Goal: Information Seeking & Learning: Check status

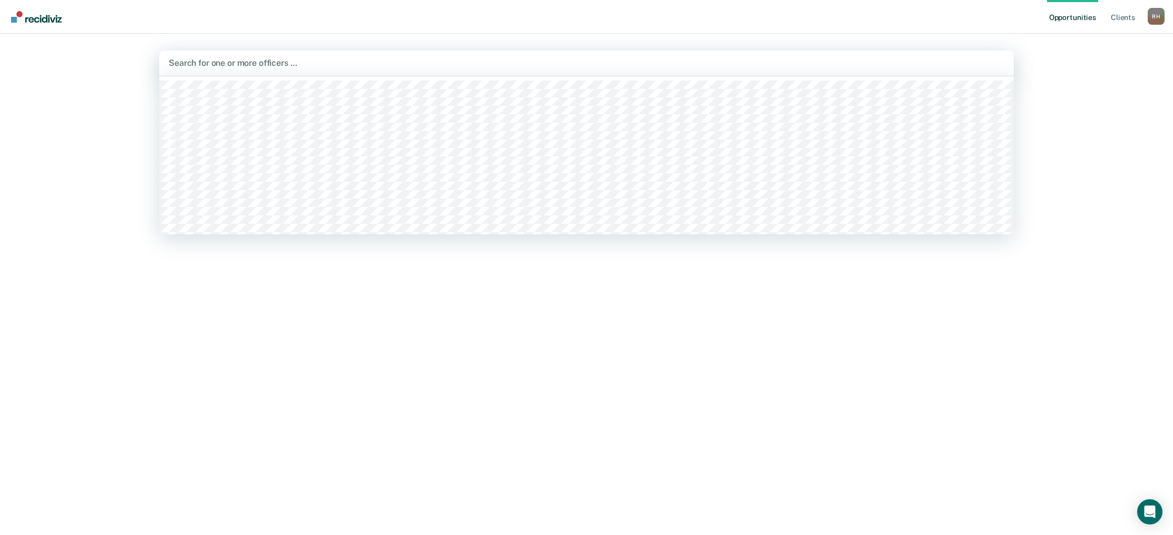
click at [232, 63] on div at bounding box center [586, 63] width 835 height 12
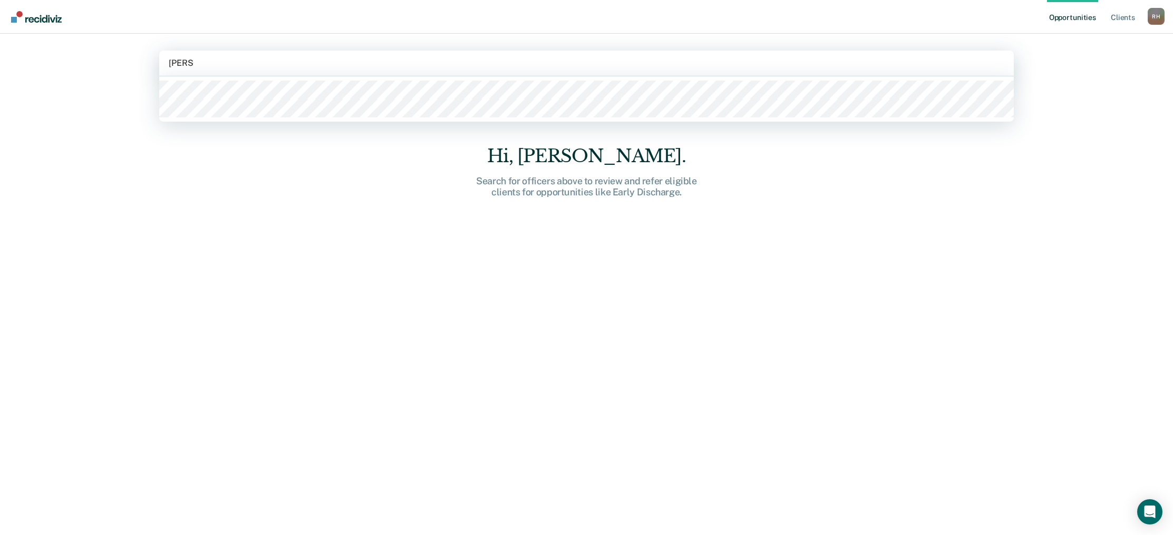
type input "[PERSON_NAME]"
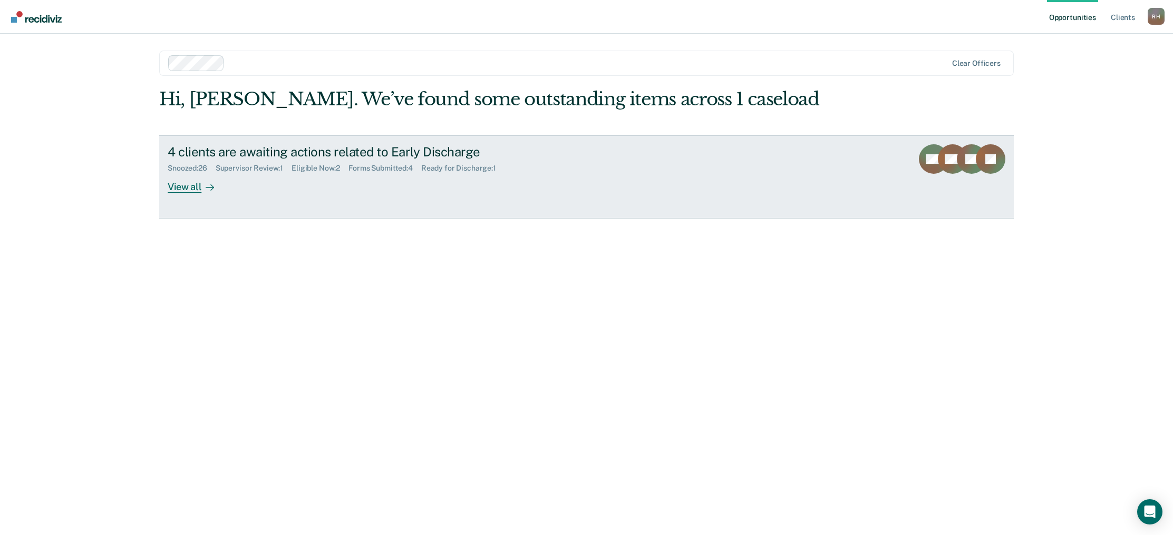
click at [184, 185] on div "View all" at bounding box center [197, 182] width 59 height 21
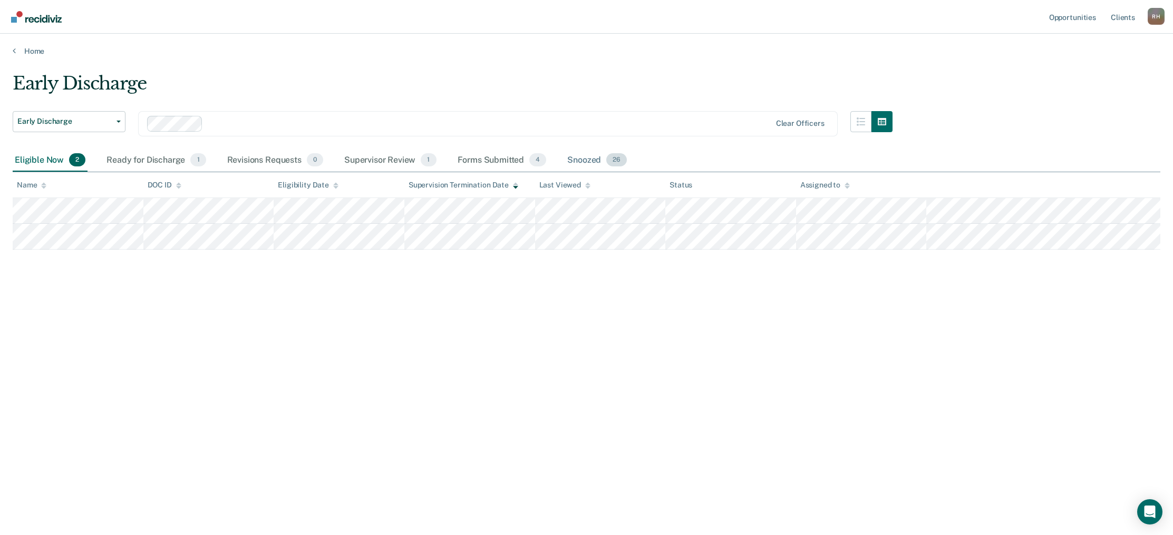
click at [586, 162] on div "Snoozed 26" at bounding box center [597, 160] width 64 height 23
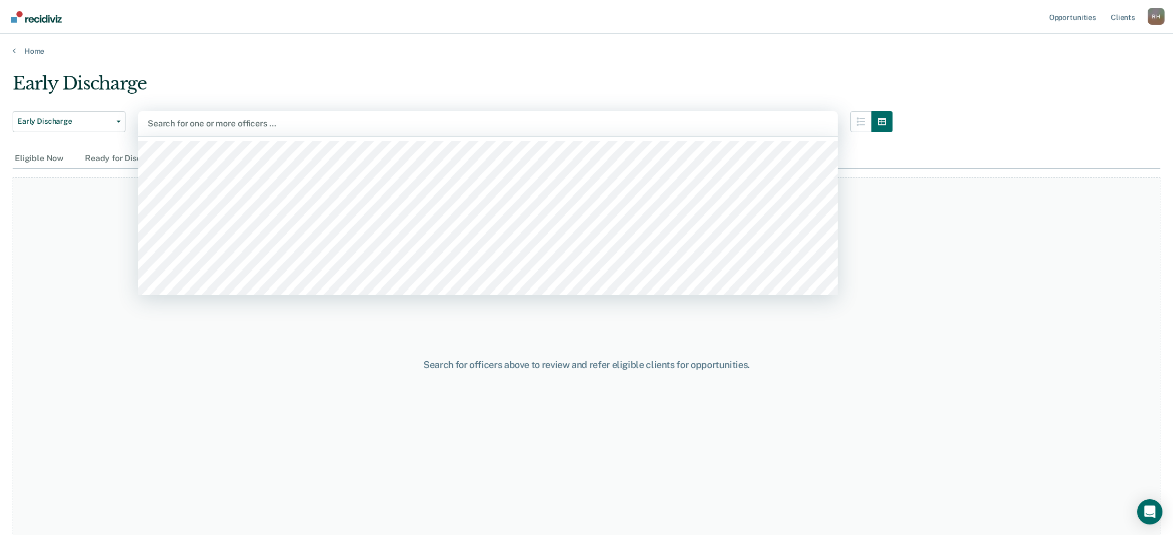
click at [192, 123] on div at bounding box center [488, 124] width 680 height 12
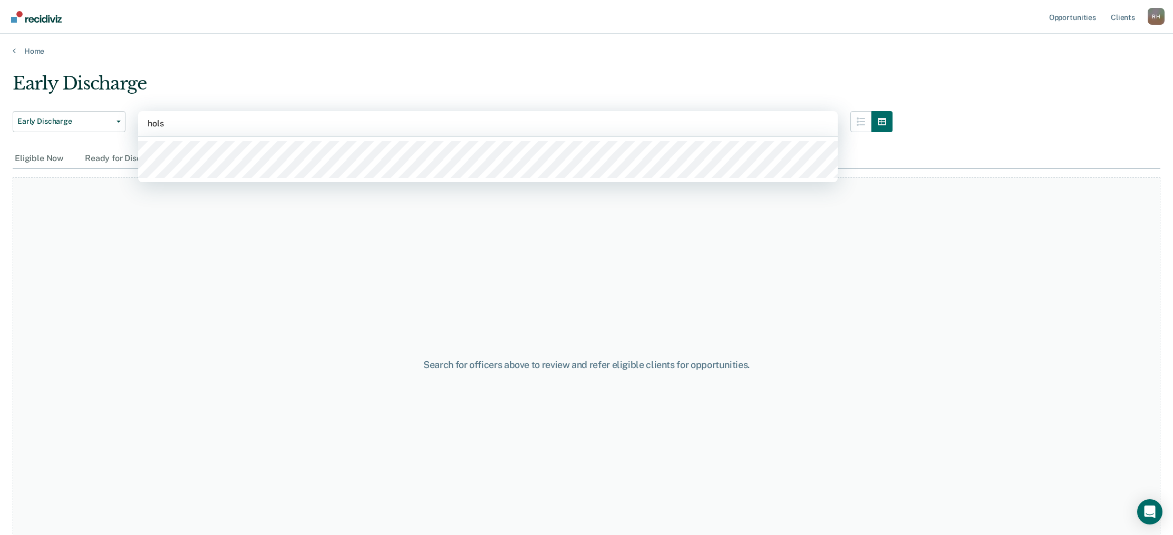
type input "[PERSON_NAME]"
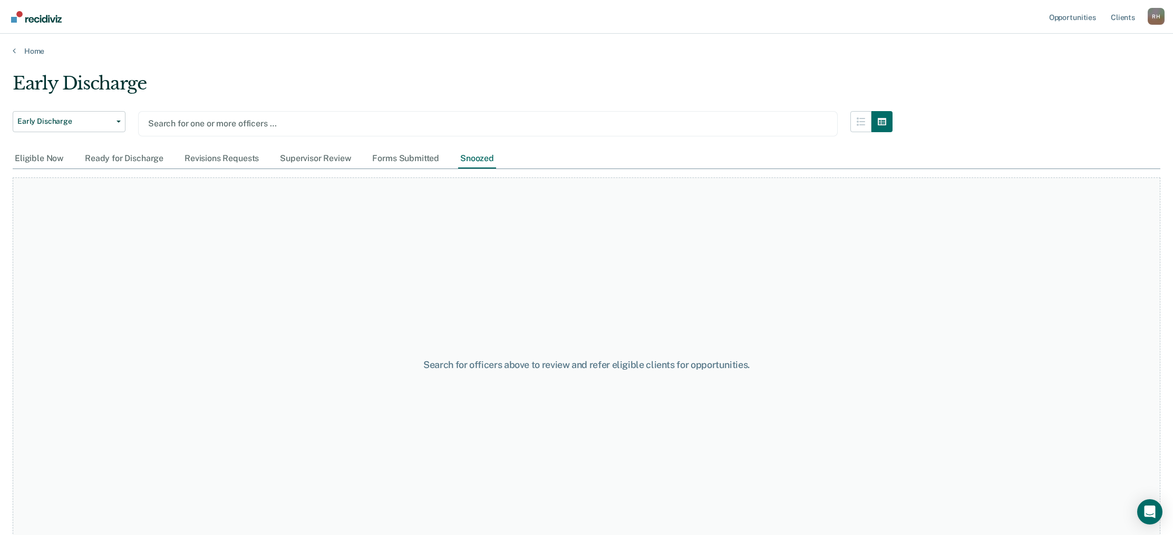
click at [696, 132] on div "Search for one or more officers …" at bounding box center [487, 123] width 699 height 25
click at [393, 137] on div "Early Discharge Early Discharge Search for one or more officers …" at bounding box center [453, 130] width 880 height 38
click at [394, 129] on div "Search for one or more officers …" at bounding box center [487, 123] width 681 height 14
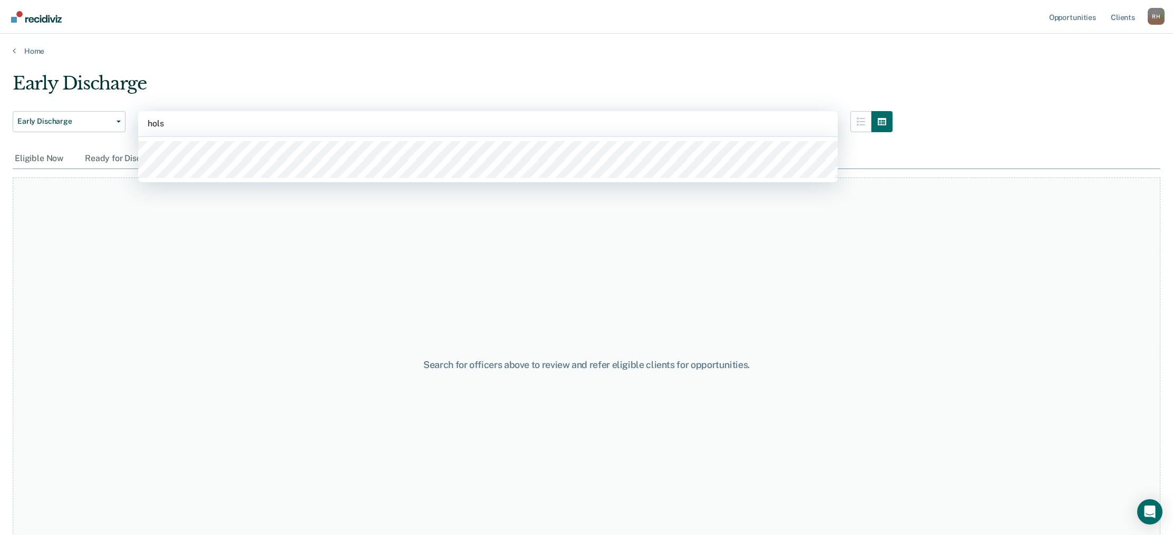
type input "[PERSON_NAME]"
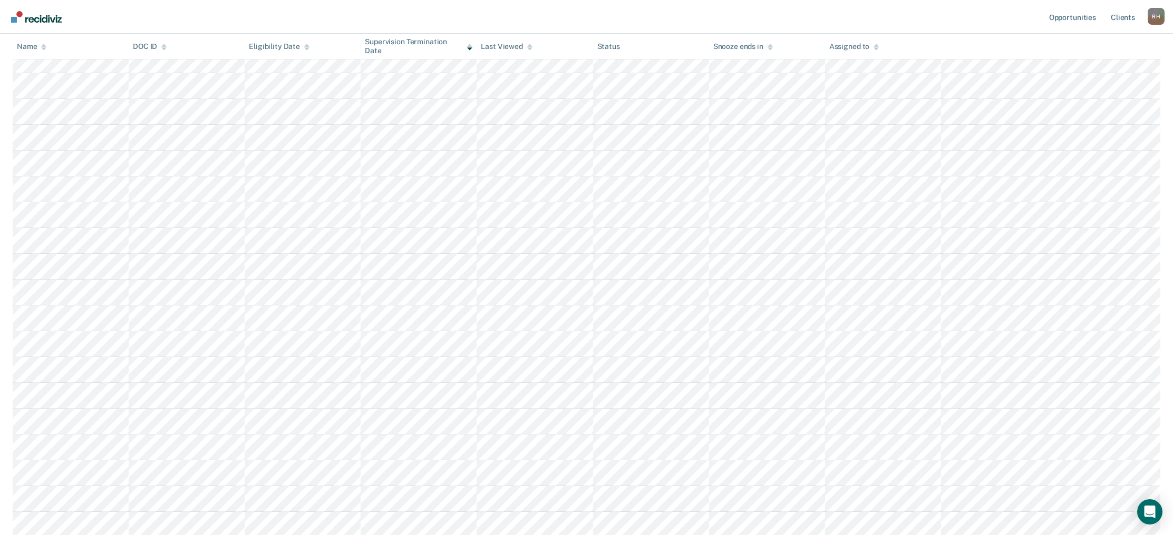
scroll to position [458, 0]
click at [581, 533] on button "Load more" at bounding box center [586, 529] width 51 height 13
click at [582, 528] on button "Load more" at bounding box center [586, 529] width 51 height 13
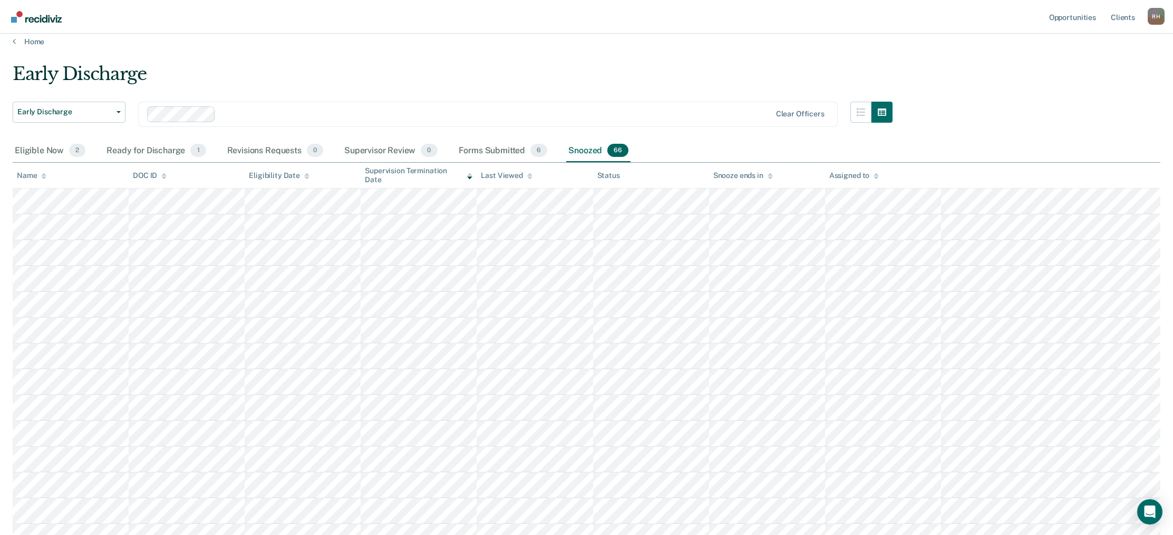
scroll to position [0, 0]
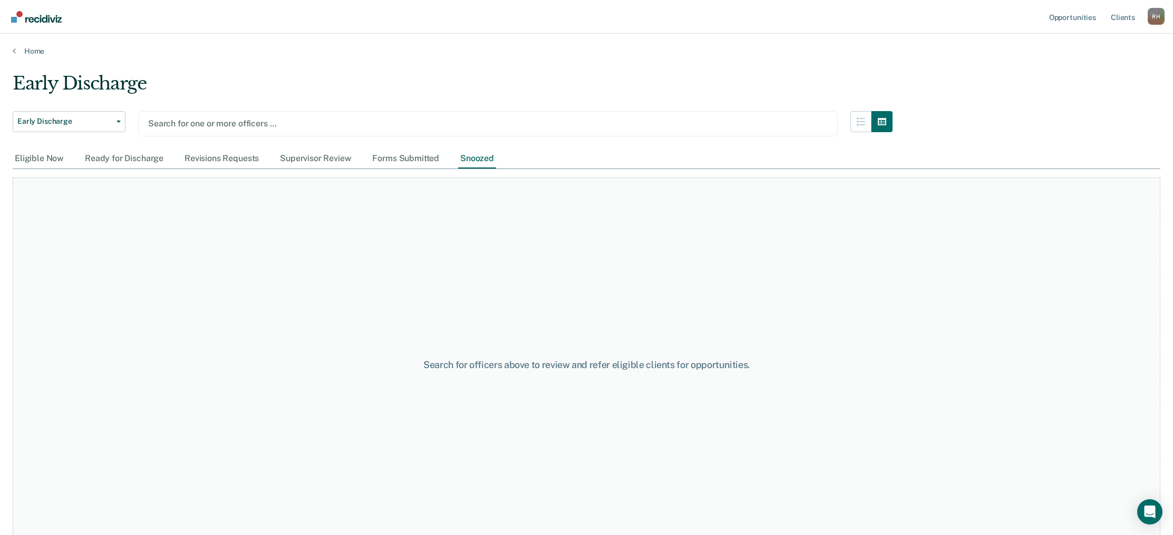
click at [210, 122] on div at bounding box center [487, 124] width 679 height 12
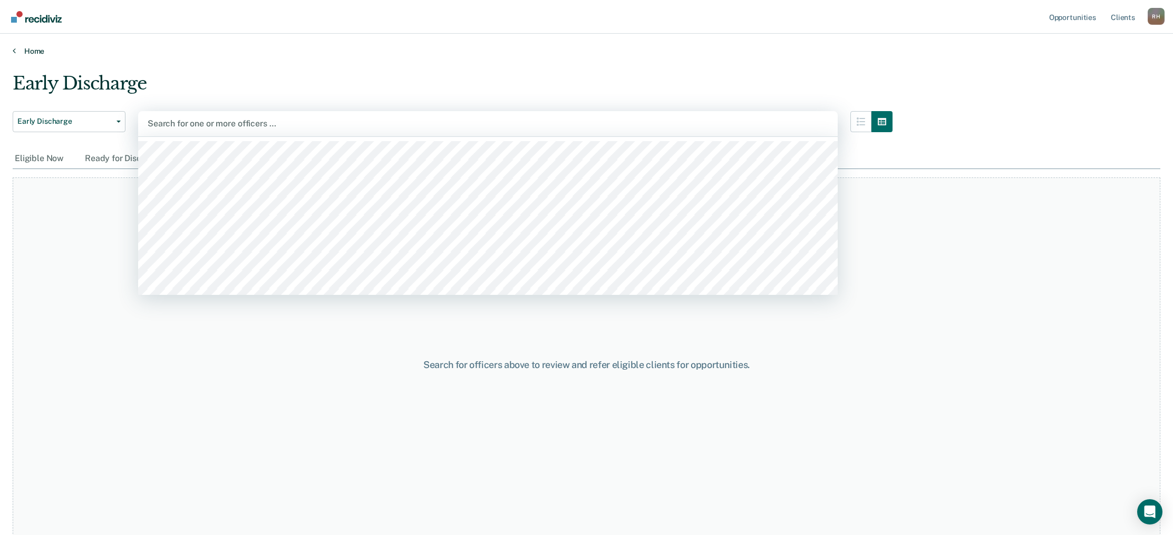
click at [673, 53] on link "Home" at bounding box center [586, 50] width 1147 height 9
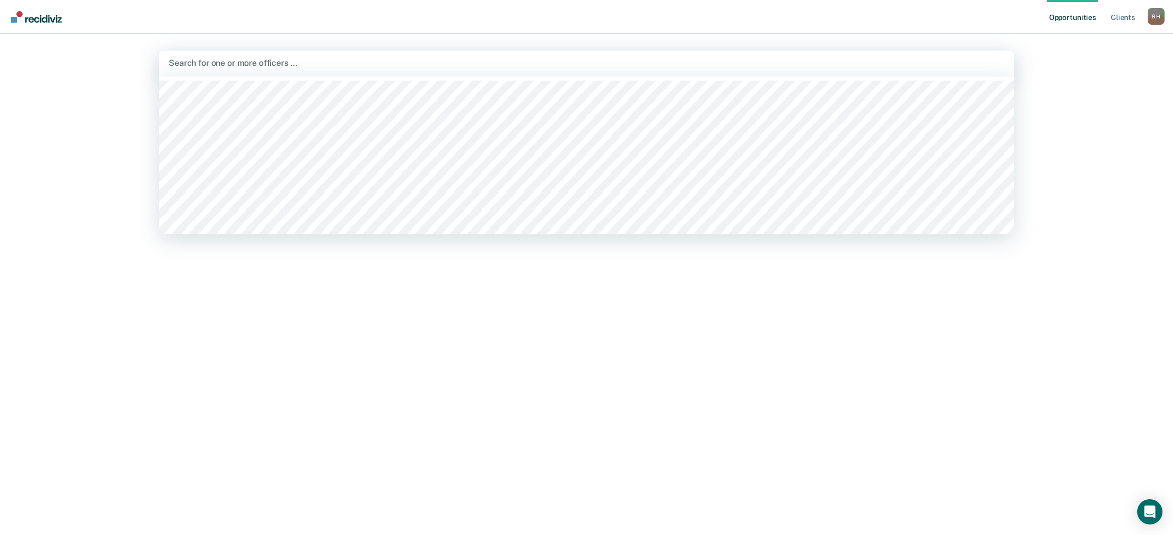
click at [284, 60] on div at bounding box center [586, 63] width 835 height 12
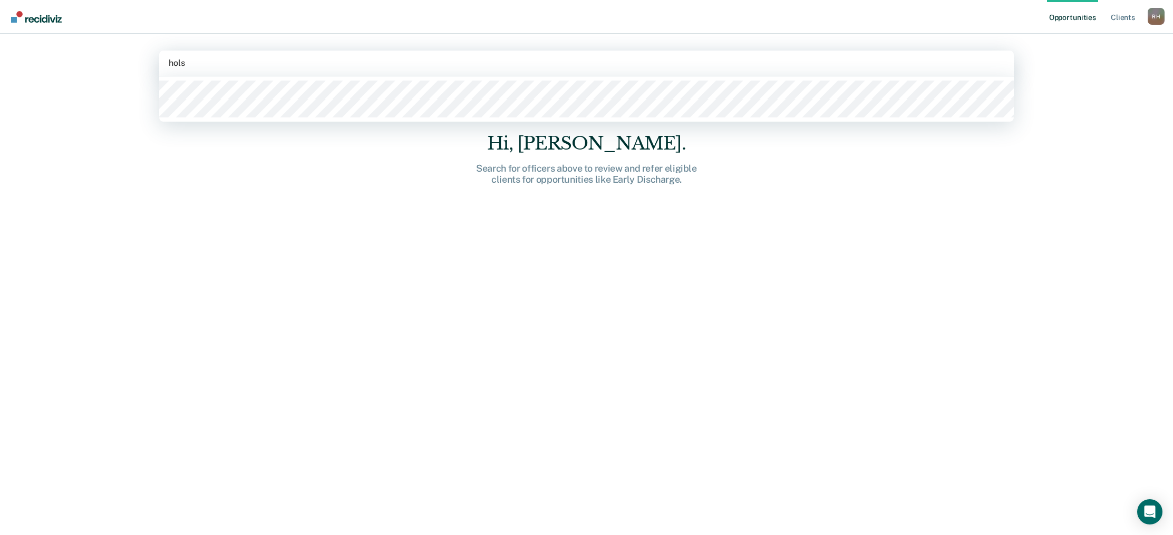
type input "[PERSON_NAME]"
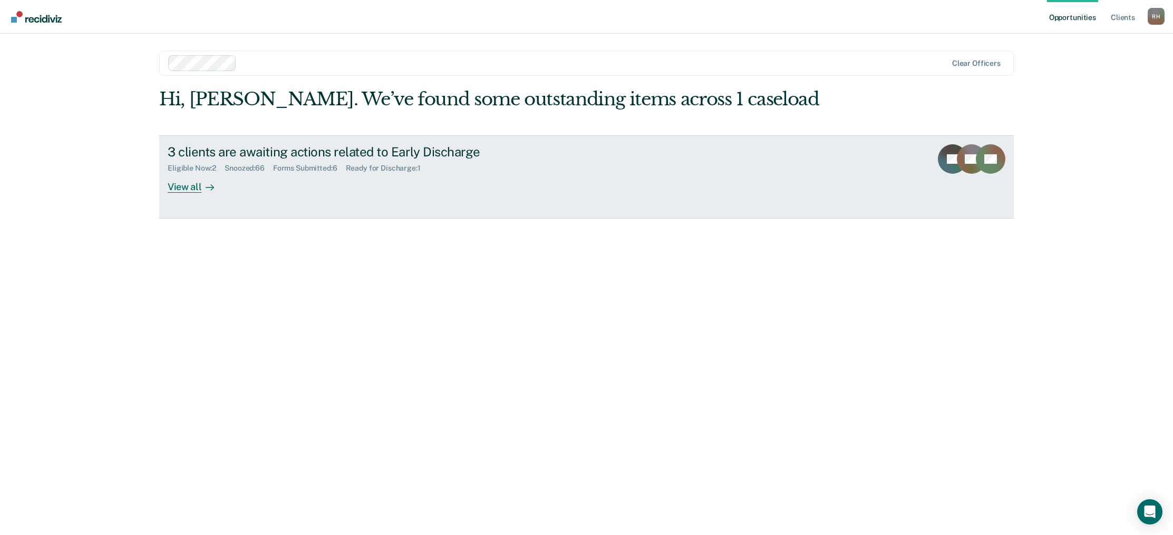
click at [182, 189] on div "View all" at bounding box center [197, 182] width 59 height 21
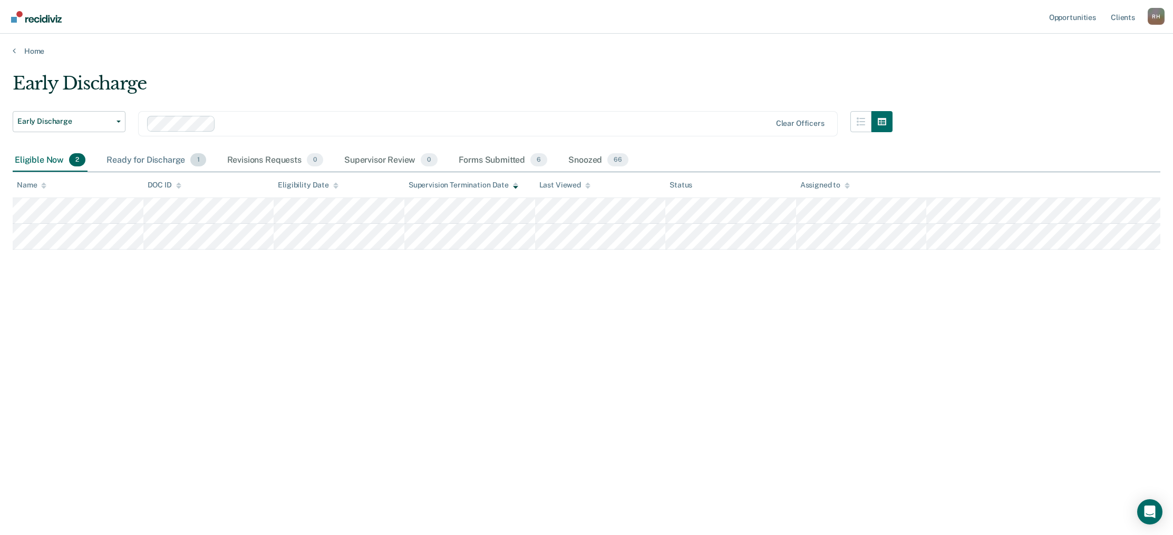
click at [169, 160] on div "Ready for Discharge 1" at bounding box center [155, 160] width 103 height 23
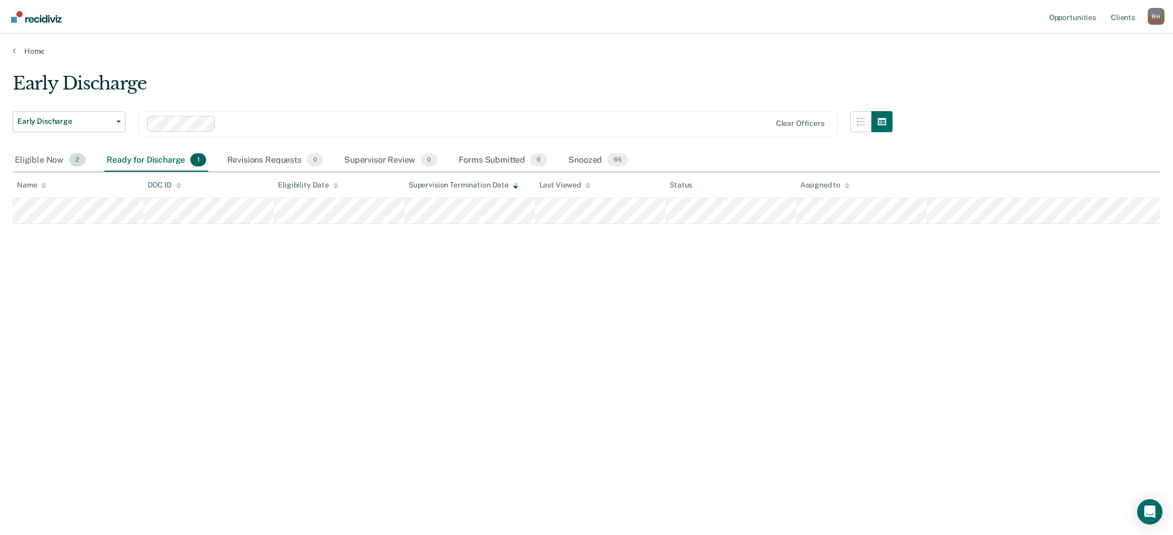
click at [22, 160] on div "Eligible Now 2" at bounding box center [50, 160] width 75 height 23
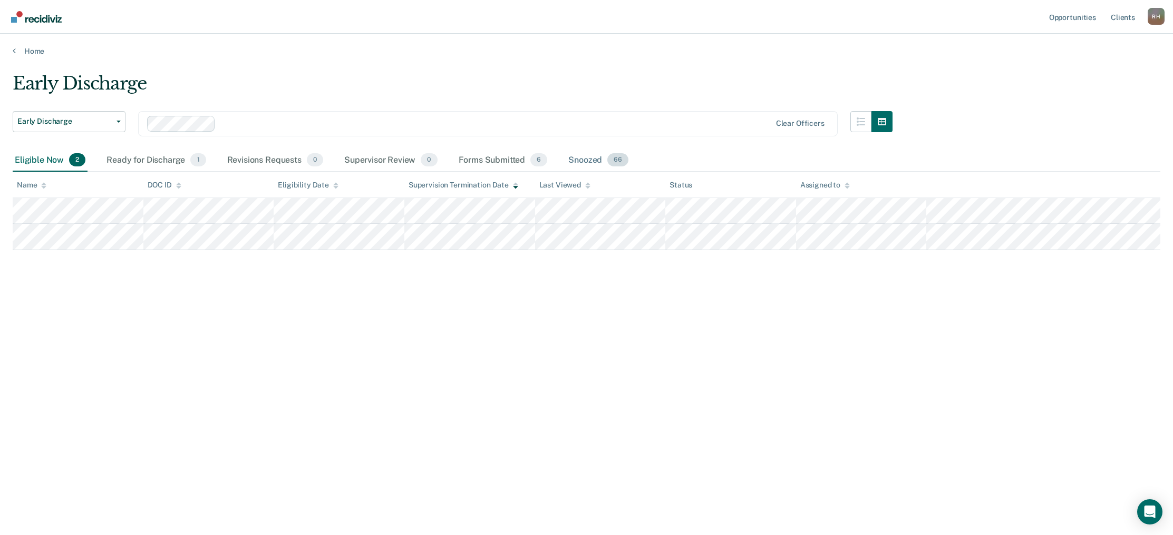
click at [581, 161] on div "Snoozed 66" at bounding box center [598, 160] width 64 height 23
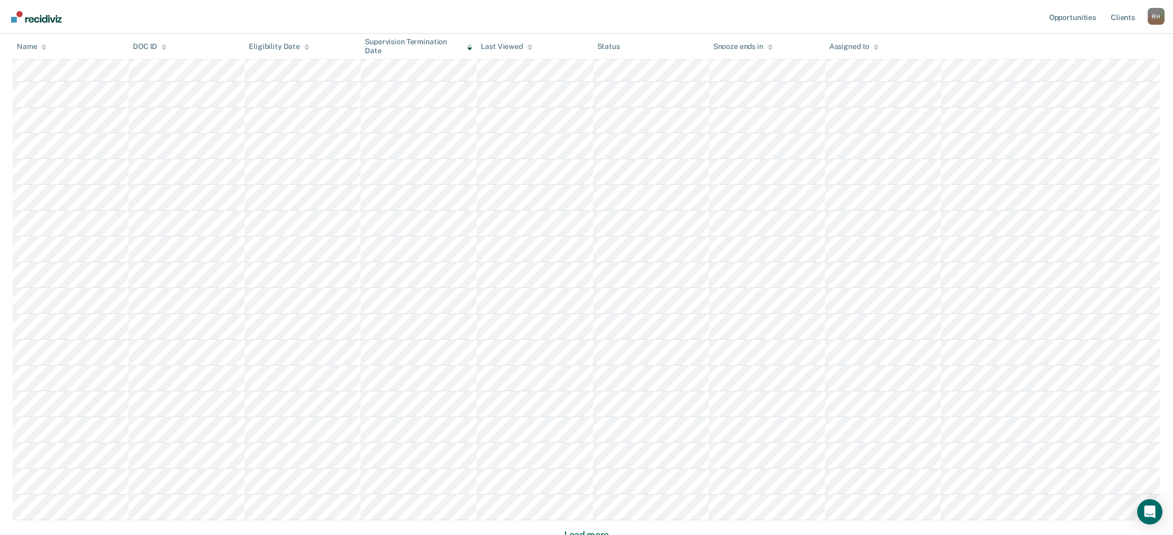
scroll to position [551, 0]
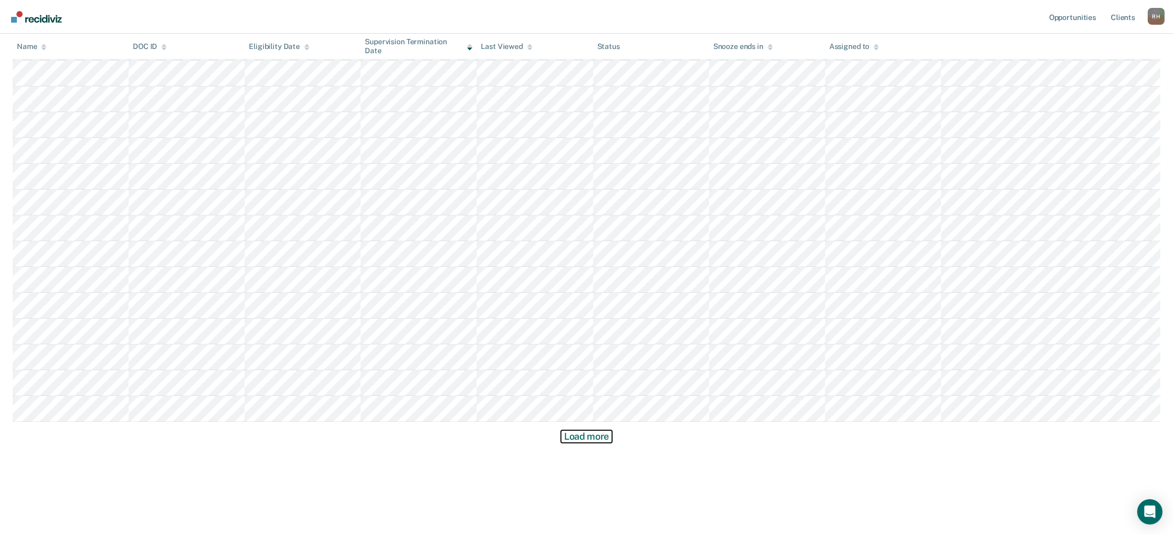
click at [575, 439] on button "Load more" at bounding box center [586, 437] width 51 height 13
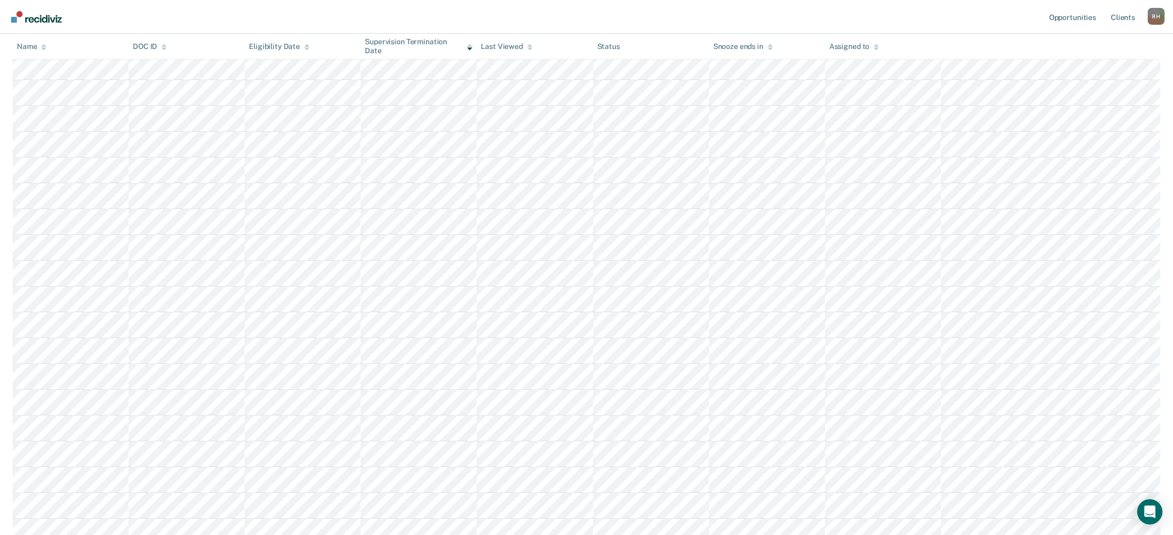
scroll to position [1325, 0]
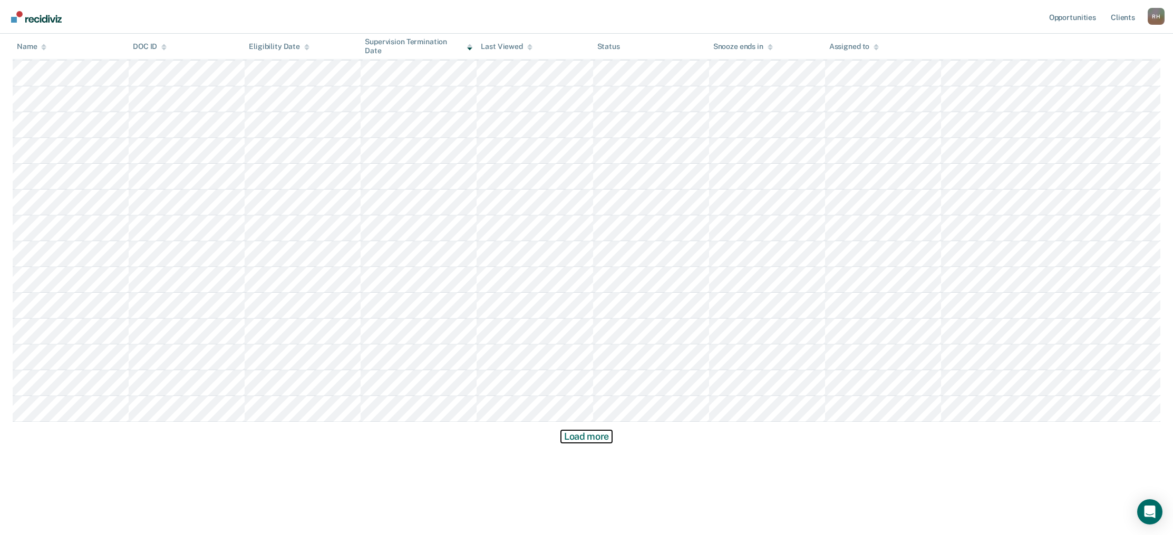
click at [574, 438] on button "Load more" at bounding box center [586, 437] width 51 height 13
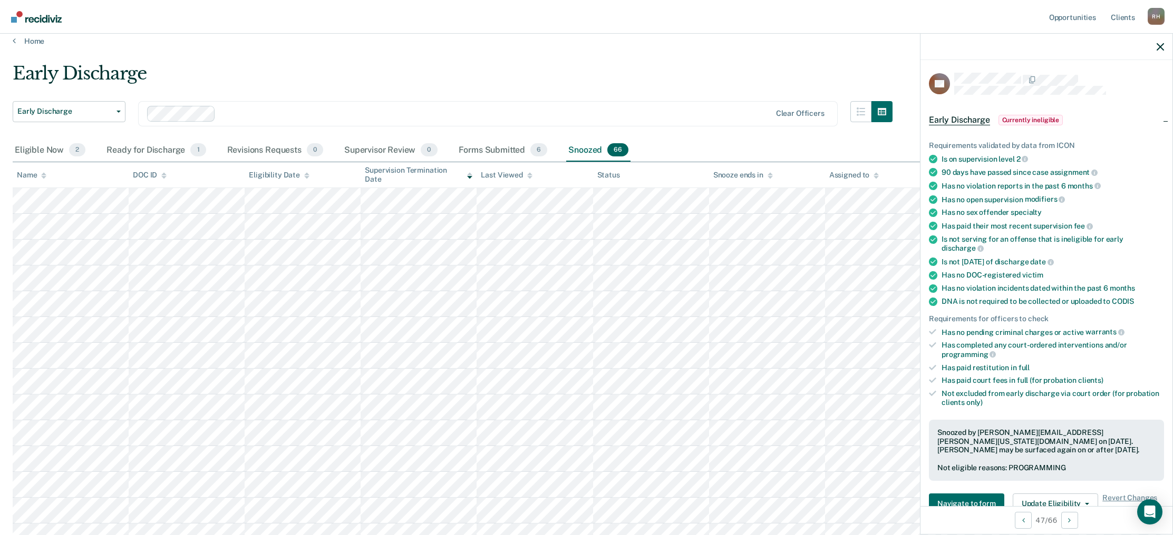
scroll to position [0, 0]
